Goal: Information Seeking & Learning: Find specific fact

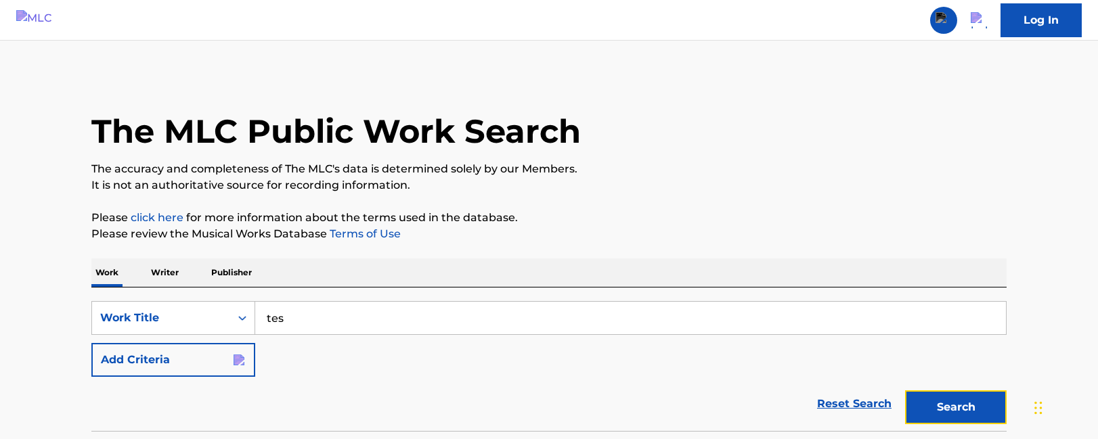
click at [939, 391] on button "Search" at bounding box center [956, 408] width 102 height 34
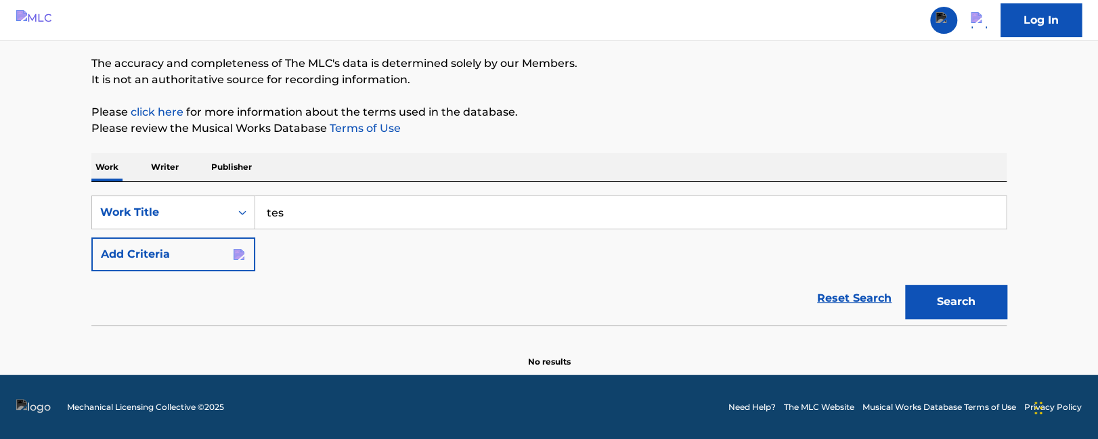
drag, startPoint x: 315, startPoint y: 219, endPoint x: 185, endPoint y: 206, distance: 130.6
click at [255, 206] on input "tes" at bounding box center [630, 212] width 751 height 32
click at [156, 222] on div "Work Title" at bounding box center [161, 213] width 138 height 26
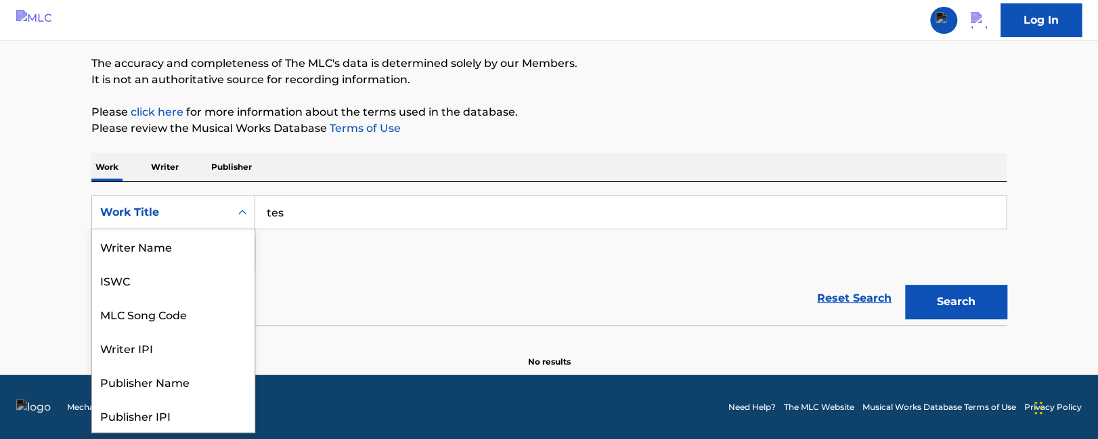
scroll to position [68, 0]
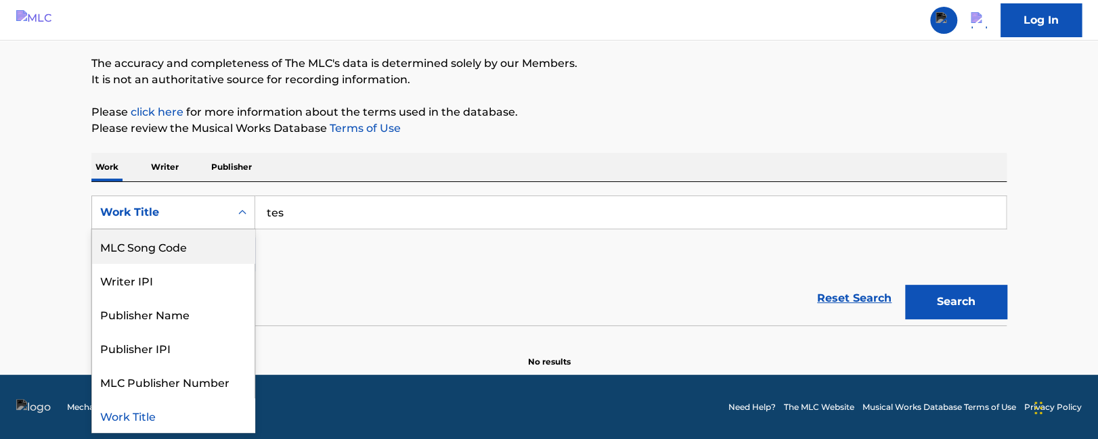
click at [174, 254] on div "MLC Song Code" at bounding box center [173, 246] width 162 height 34
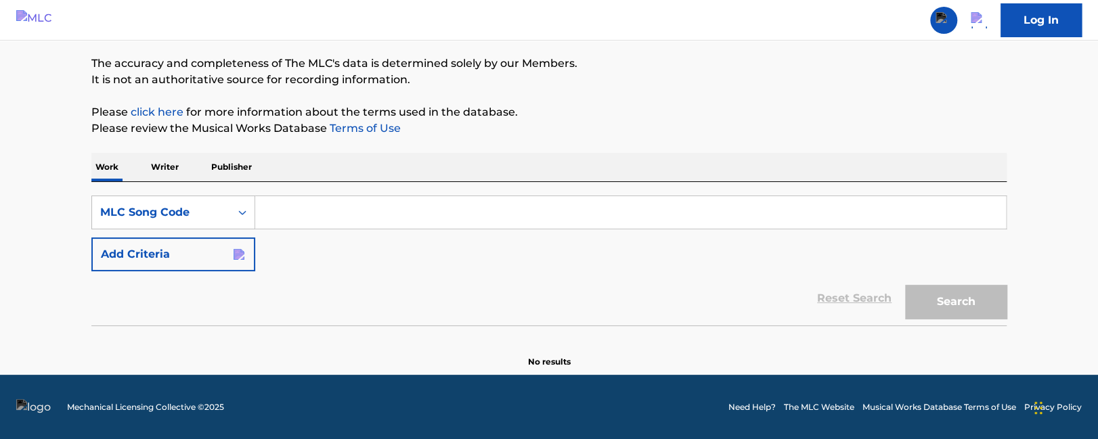
click at [294, 213] on input "Search Form" at bounding box center [630, 212] width 751 height 32
paste input "ZV7AEO"
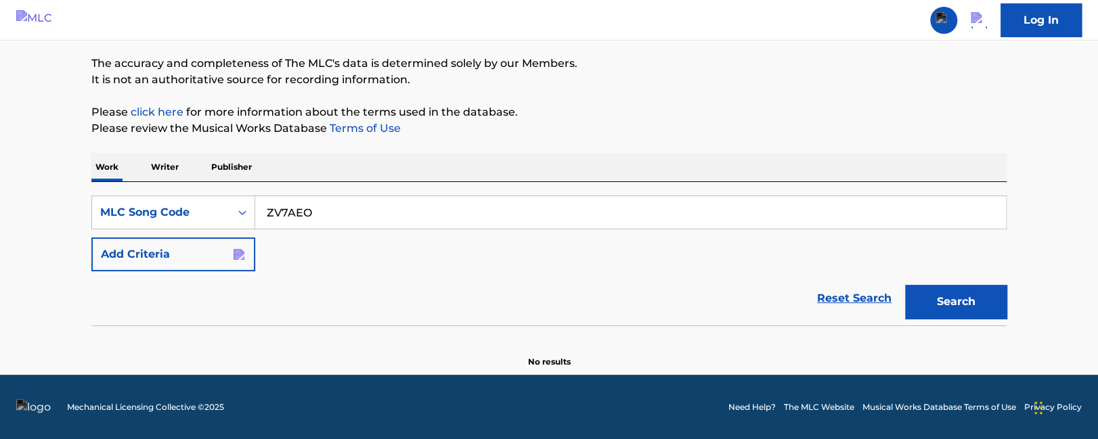
type input "ZV7AEO"
click at [470, 286] on div "Reset Search Search" at bounding box center [548, 298] width 915 height 54
click at [942, 299] on button "Search" at bounding box center [956, 302] width 102 height 34
click at [946, 298] on button "Search" at bounding box center [956, 302] width 102 height 34
click at [957, 274] on div "Search" at bounding box center [952, 298] width 108 height 54
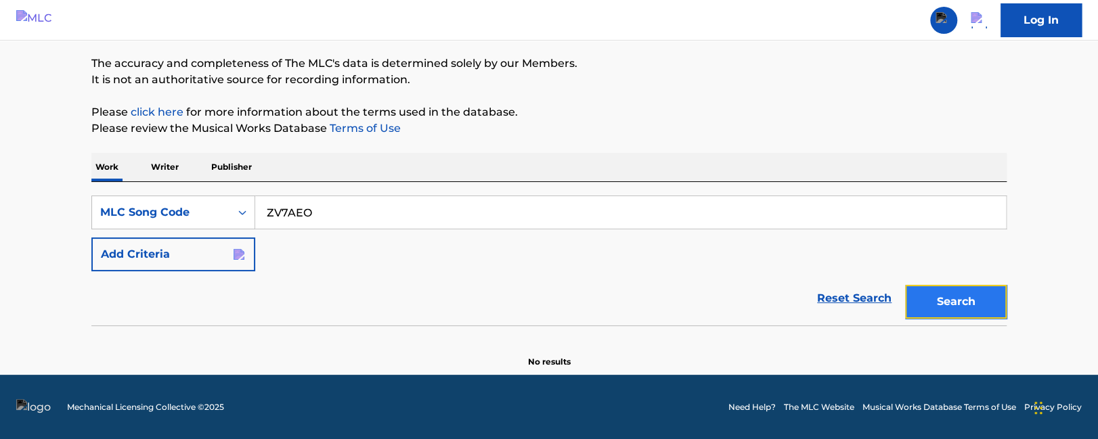
click at [949, 298] on button "Search" at bounding box center [956, 302] width 102 height 34
click at [935, 305] on button "Search" at bounding box center [956, 302] width 102 height 34
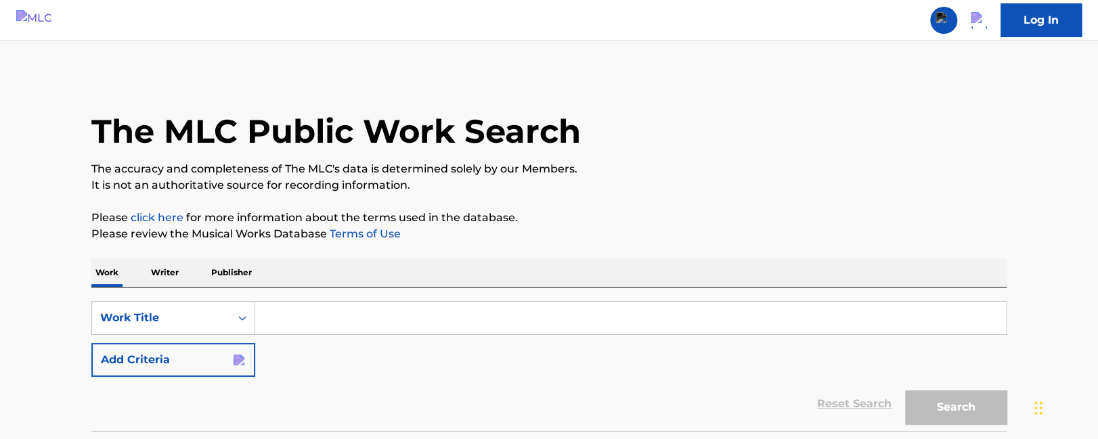
drag, startPoint x: 320, startPoint y: 305, endPoint x: 328, endPoint y: 315, distance: 12.6
click at [328, 314] on div "SearchWithCriteriaec61c44e-18e0-4185-a95d-ca7277417aad Work Title Add Criteria …" at bounding box center [548, 359] width 915 height 143
click at [328, 315] on input "Search Form" at bounding box center [630, 318] width 751 height 32
click at [191, 317] on div "Work Title" at bounding box center [173, 318] width 164 height 34
click at [246, 328] on form "SearchWithCriteriaec61c44e-18e0-4185-a95d-ca7277417aad option MLC Song Code, se…" at bounding box center [548, 366] width 915 height 130
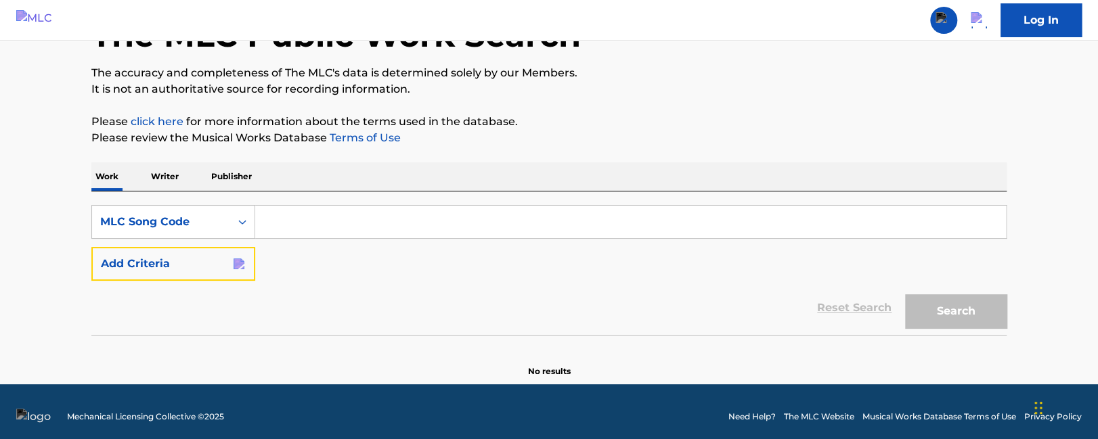
scroll to position [99, 0]
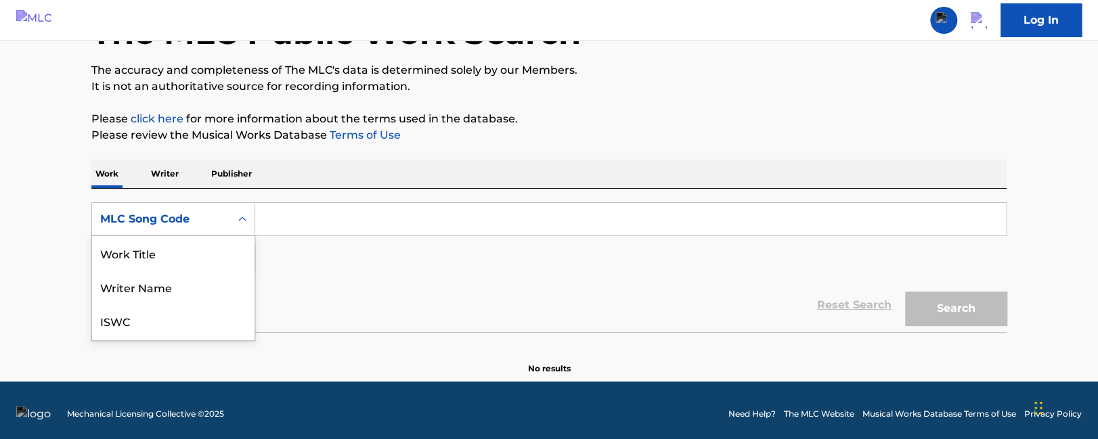
click at [244, 213] on icon "Search Form" at bounding box center [243, 220] width 14 height 14
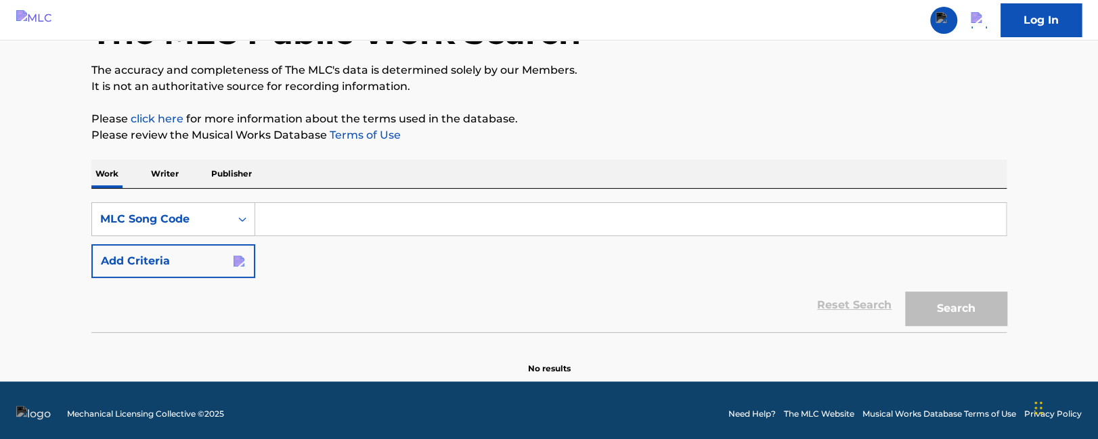
click at [379, 211] on input "Search Form" at bounding box center [630, 219] width 751 height 32
paste input "ZV7AEO"
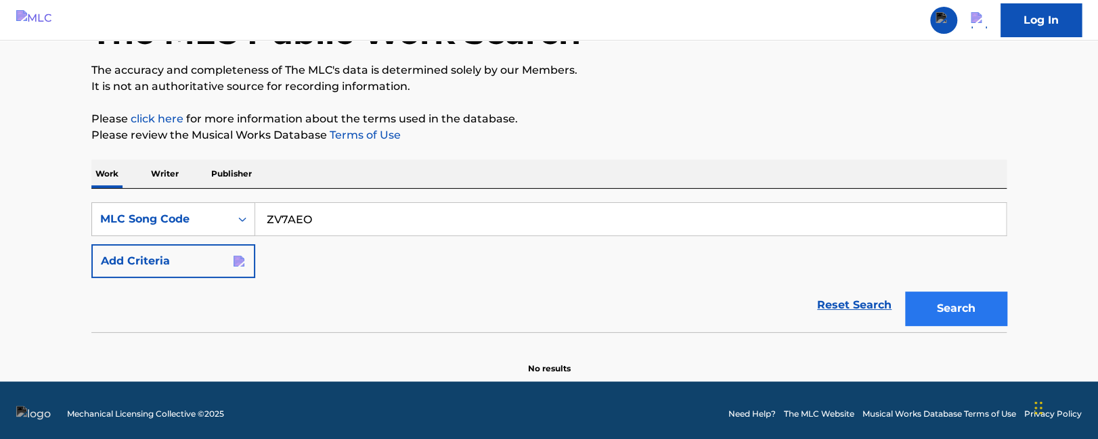
type input "ZV7AEO"
click at [959, 315] on button "Search" at bounding box center [956, 309] width 102 height 34
click at [966, 323] on button "Search" at bounding box center [956, 309] width 102 height 34
click at [977, 311] on button "Search" at bounding box center [956, 309] width 102 height 34
click at [931, 313] on button "Search" at bounding box center [956, 309] width 102 height 34
